Goal: Task Accomplishment & Management: Use online tool/utility

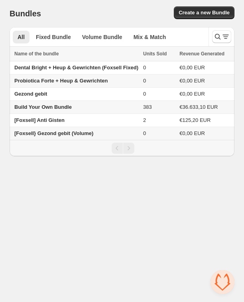
click at [73, 1] on div "Bundles. This page is ready Bundles Create a new Bundle" at bounding box center [122, 13] width 225 height 27
click at [200, 12] on span "Create a new Bundle" at bounding box center [203, 13] width 51 height 8
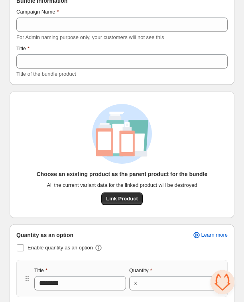
scroll to position [64, 0]
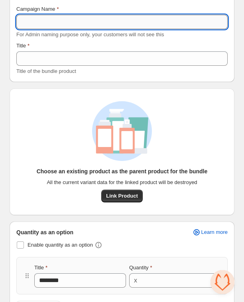
click at [55, 18] on input "Campaign Name" at bounding box center [121, 22] width 211 height 14
paste input "**********"
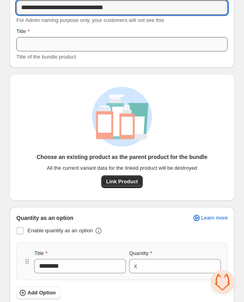
scroll to position [49, 0]
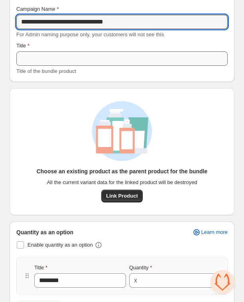
type input "**********"
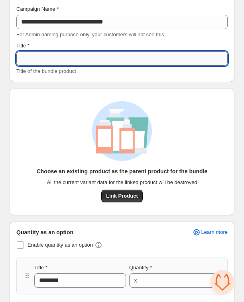
click at [47, 53] on input "Title" at bounding box center [121, 58] width 211 height 14
paste input "**********"
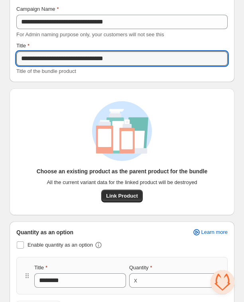
scroll to position [114, 0]
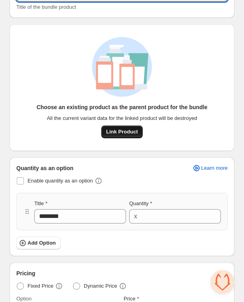
type input "**********"
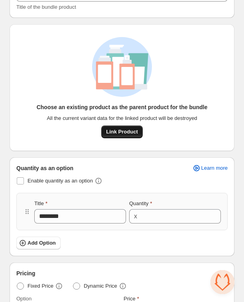
click at [112, 135] on span "Link Product" at bounding box center [121, 132] width 31 height 8
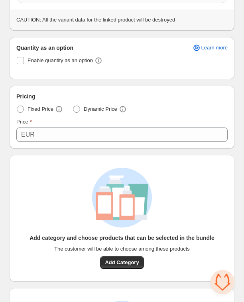
scroll to position [186, 0]
click at [119, 263] on span "Add Category" at bounding box center [122, 263] width 34 height 8
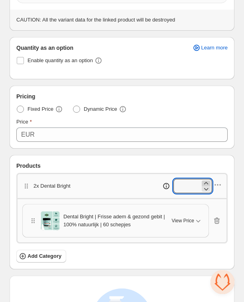
click at [207, 182] on icon at bounding box center [206, 183] width 4 height 2
type input "*"
click at [47, 257] on span "Add Category" at bounding box center [44, 256] width 34 height 8
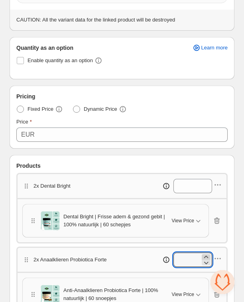
click at [206, 258] on icon at bounding box center [206, 257] width 8 height 8
type input "*"
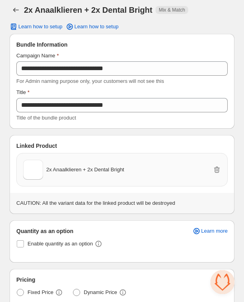
scroll to position [0, 0]
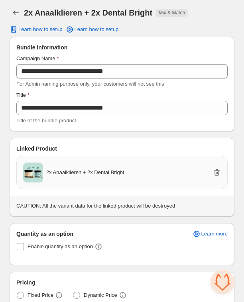
click at [216, 172] on icon "button" at bounding box center [216, 173] width 1 height 2
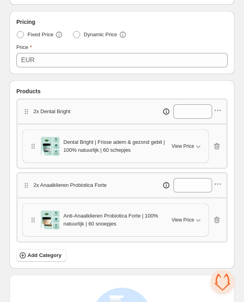
scroll to position [316, 0]
